Goal: Task Accomplishment & Management: Use online tool/utility

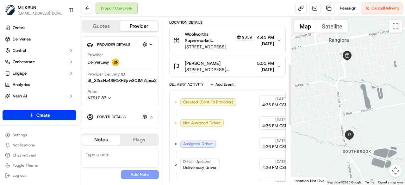
scroll to position [284, 0]
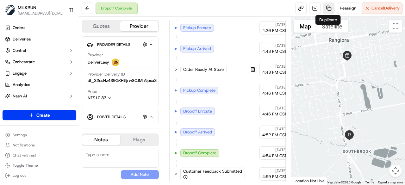
click at [330, 9] on link at bounding box center [328, 8] width 11 height 11
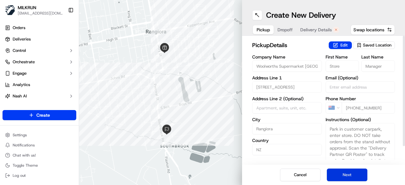
click at [348, 174] on button "Next" at bounding box center [347, 175] width 40 height 13
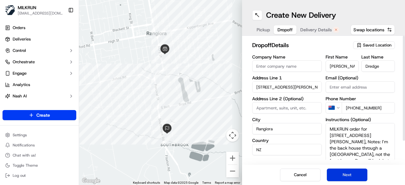
click at [348, 174] on button "Next" at bounding box center [347, 175] width 40 height 13
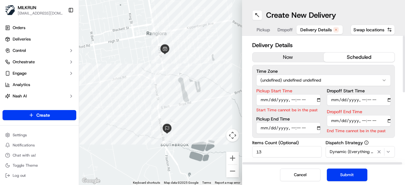
click at [301, 56] on button "now" at bounding box center [287, 56] width 71 height 9
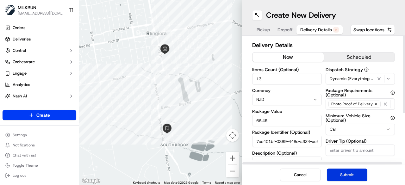
click at [357, 176] on button "Submit" at bounding box center [347, 175] width 40 height 13
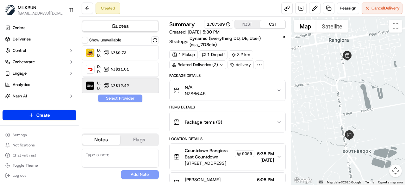
click at [138, 84] on div "Uber Dropoff ETA 31 minutes NZ$12.42" at bounding box center [120, 85] width 77 height 15
click at [130, 96] on button "Assign Provider" at bounding box center [120, 99] width 45 height 8
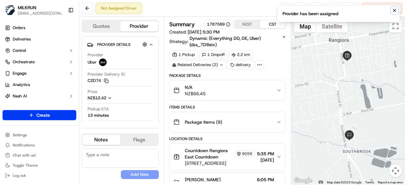
click at [393, 8] on icon "Notifications (F8)" at bounding box center [394, 10] width 5 height 5
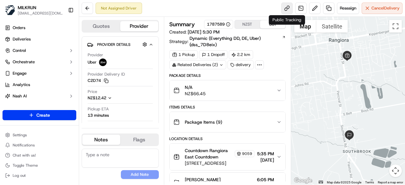
click at [286, 11] on link at bounding box center [286, 8] width 11 height 11
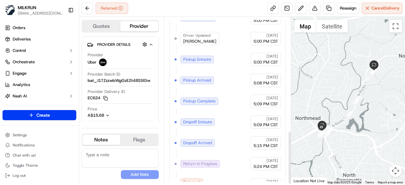
scroll to position [360, 0]
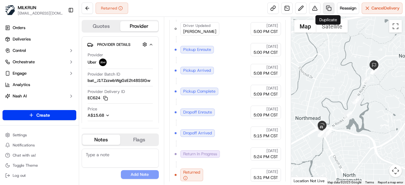
click at [329, 9] on link at bounding box center [328, 8] width 11 height 11
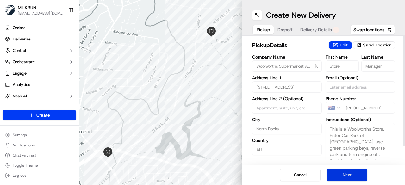
click at [352, 177] on button "Next" at bounding box center [347, 175] width 40 height 13
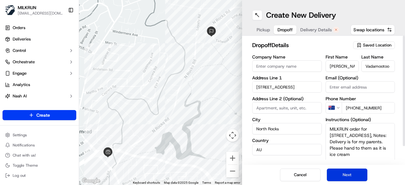
click at [352, 177] on button "Next" at bounding box center [347, 175] width 40 height 13
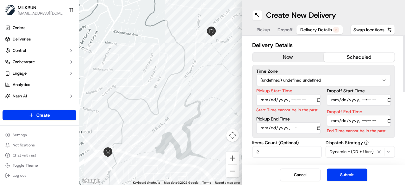
click at [304, 54] on button "now" at bounding box center [287, 56] width 71 height 9
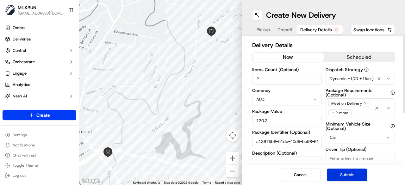
click at [350, 175] on button "Submit" at bounding box center [347, 175] width 40 height 13
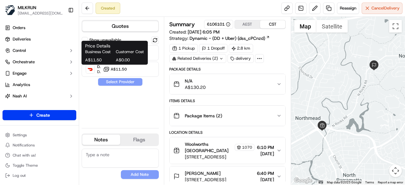
click at [131, 56] on div "Business Cost Customer Cost A$11.50 A$0.00" at bounding box center [114, 56] width 59 height 14
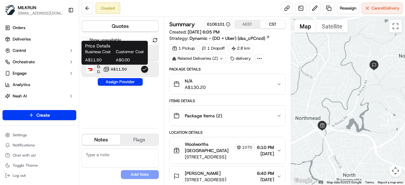
click at [152, 53] on div "Uber Dropoff ETA 21 minutes A$10.78" at bounding box center [120, 52] width 77 height 15
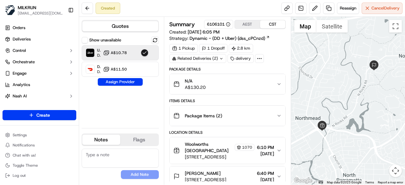
click at [130, 87] on div "Show unavailable Uber Dropoff ETA 21 minutes A$10.78 DoorDash Drive Dropoff ETA…" at bounding box center [120, 79] width 77 height 87
click at [131, 85] on button "Assign Provider" at bounding box center [120, 82] width 45 height 8
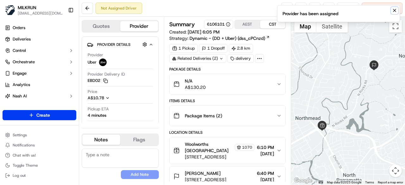
click at [395, 11] on icon "Notifications (F8)" at bounding box center [394, 10] width 3 height 3
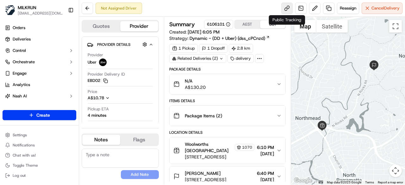
click at [287, 9] on link at bounding box center [286, 8] width 11 height 11
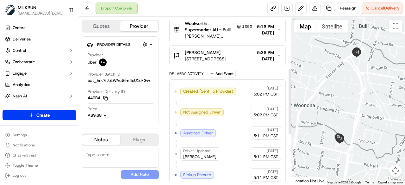
scroll to position [257, 0]
